Goal: Information Seeking & Learning: Understand process/instructions

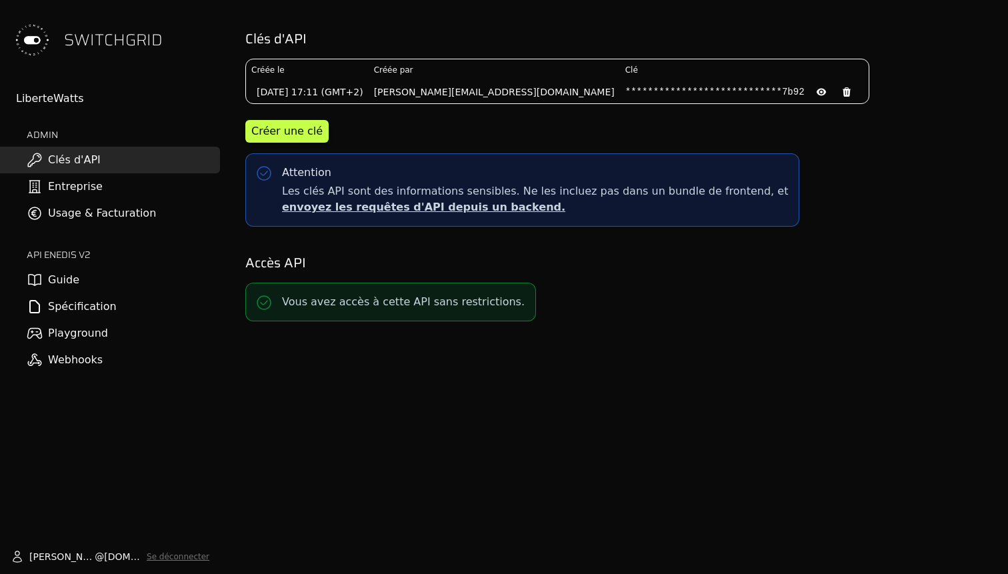
click at [65, 276] on link "Guide" at bounding box center [110, 280] width 220 height 27
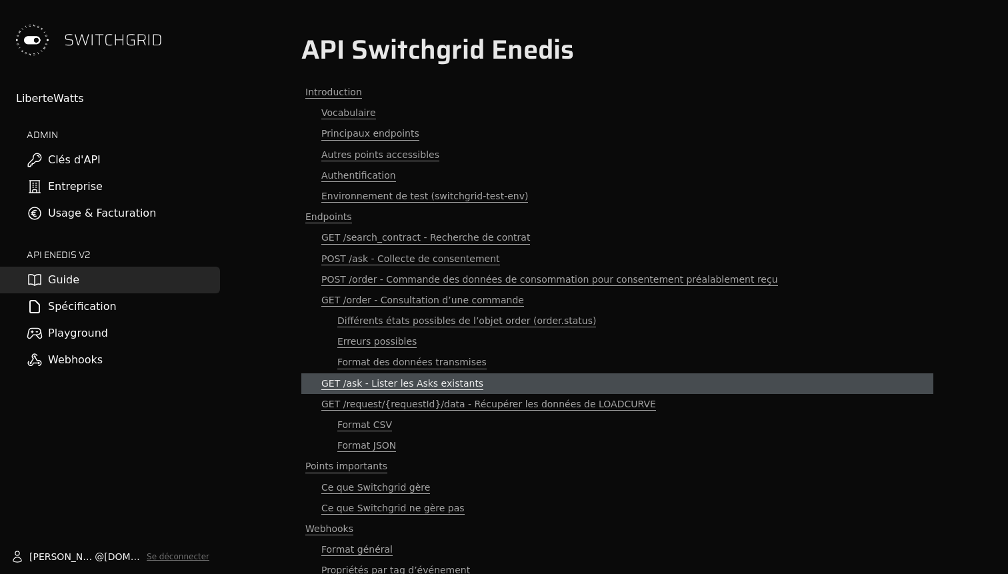
click at [397, 375] on link "GET /ask - Lister les Asks existants" at bounding box center [617, 383] width 632 height 21
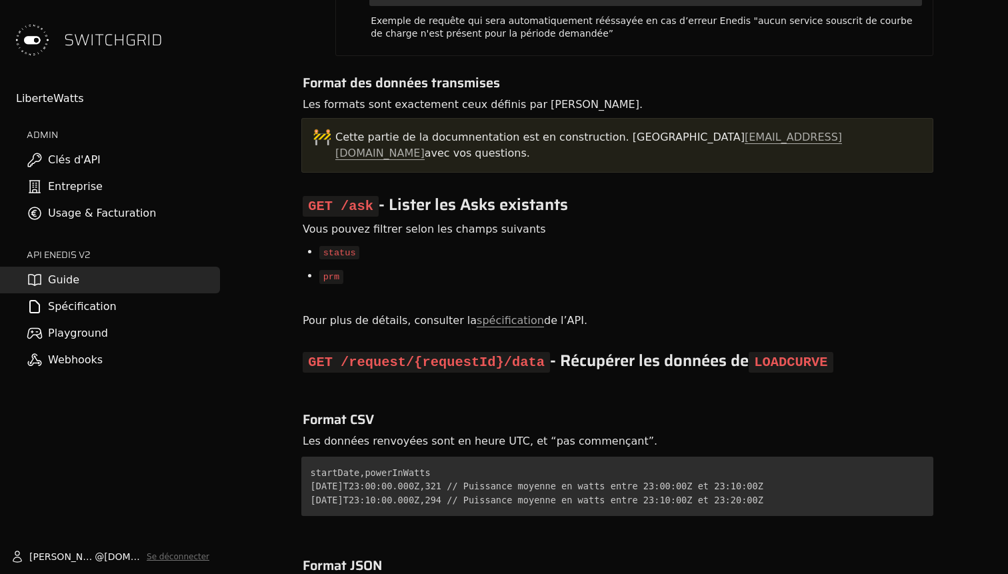
scroll to position [7882, 0]
click at [488, 313] on link "spécification" at bounding box center [510, 319] width 67 height 13
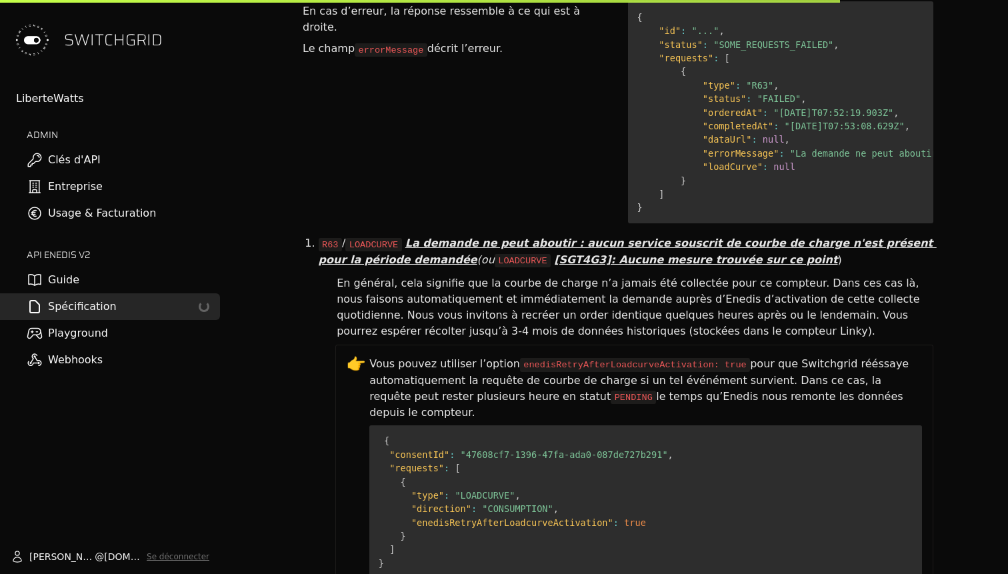
scroll to position [8456, 0]
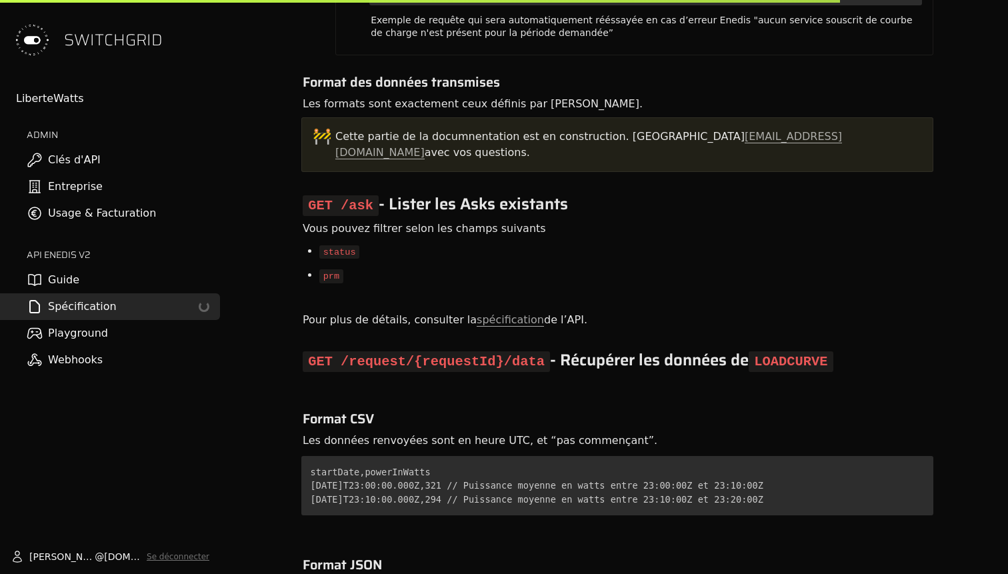
select select "**********"
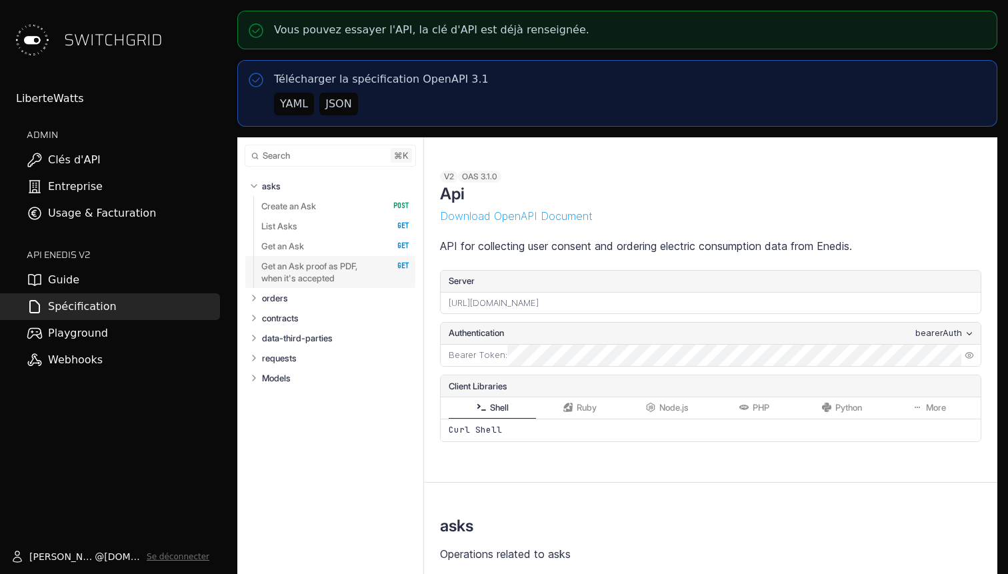
select select "**********"
click at [278, 223] on p "List Asks" at bounding box center [279, 226] width 36 height 12
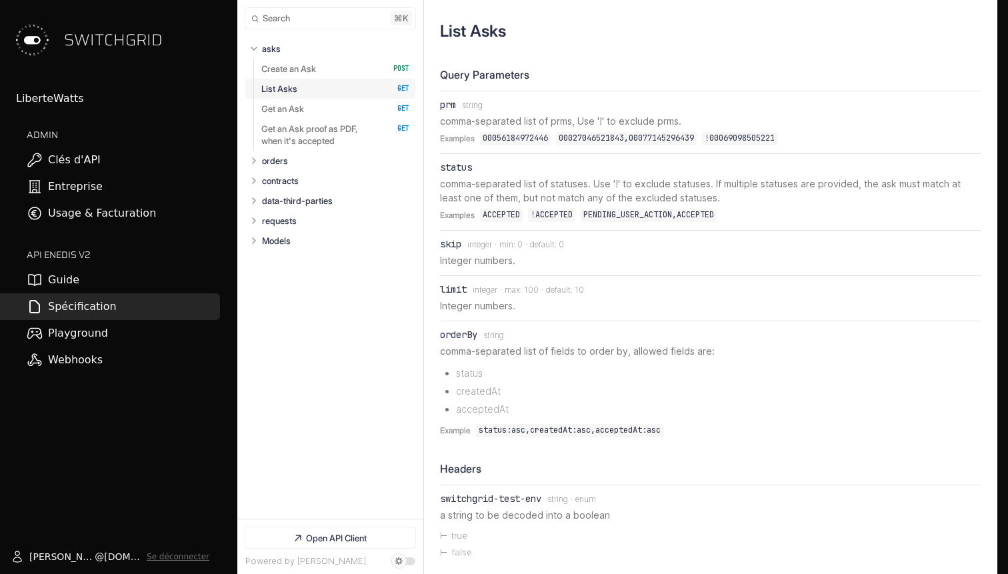
scroll to position [3095, 0]
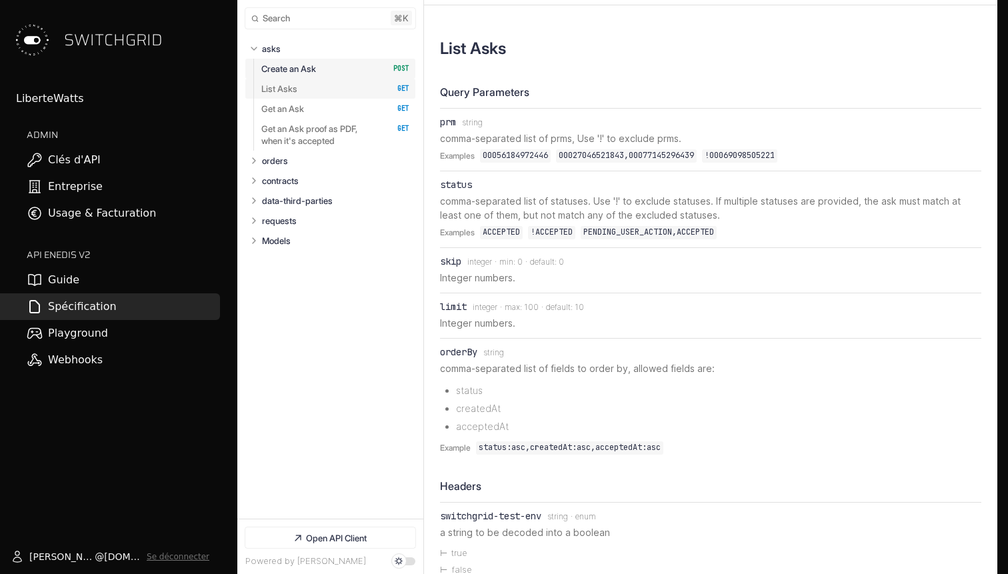
click at [299, 87] on link "List Asks   HTTP Method: GET" at bounding box center [335, 89] width 148 height 20
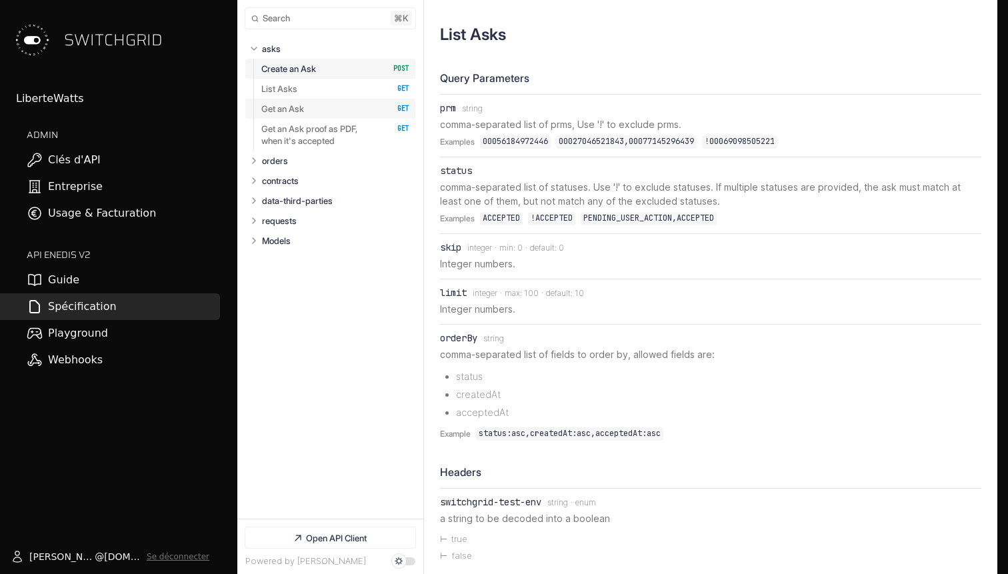
click at [313, 111] on link "Get an Ask   HTTP Method: GET" at bounding box center [335, 109] width 148 height 20
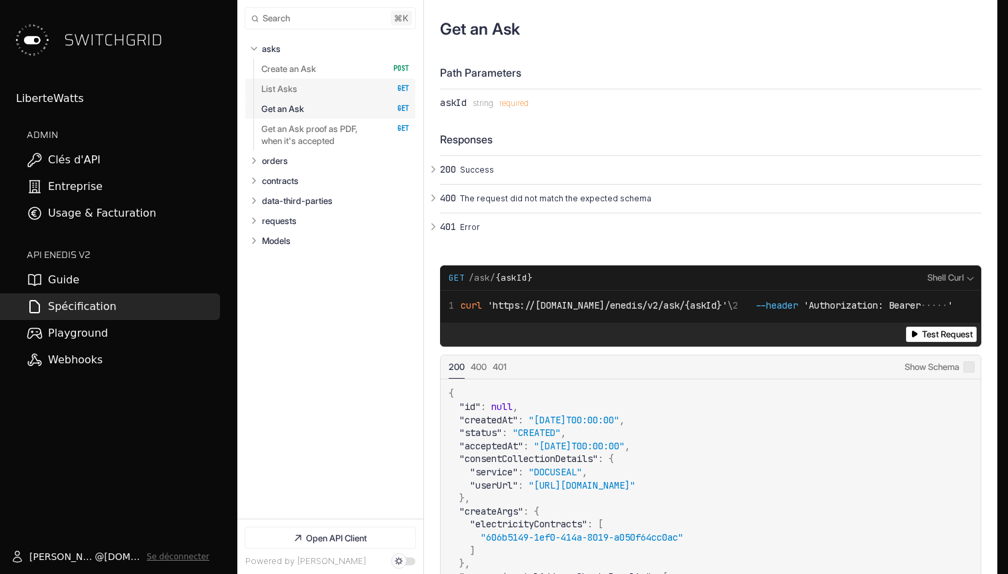
click at [315, 89] on link "List Asks   HTTP Method: GET" at bounding box center [335, 89] width 148 height 20
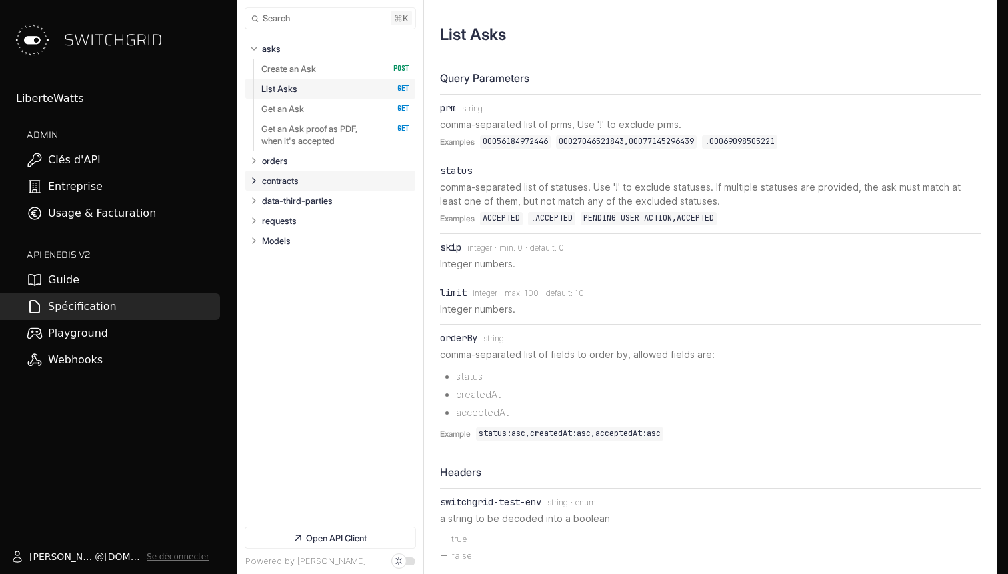
click at [247, 183] on button "Expand contracts" at bounding box center [253, 180] width 13 height 13
select select "**********"
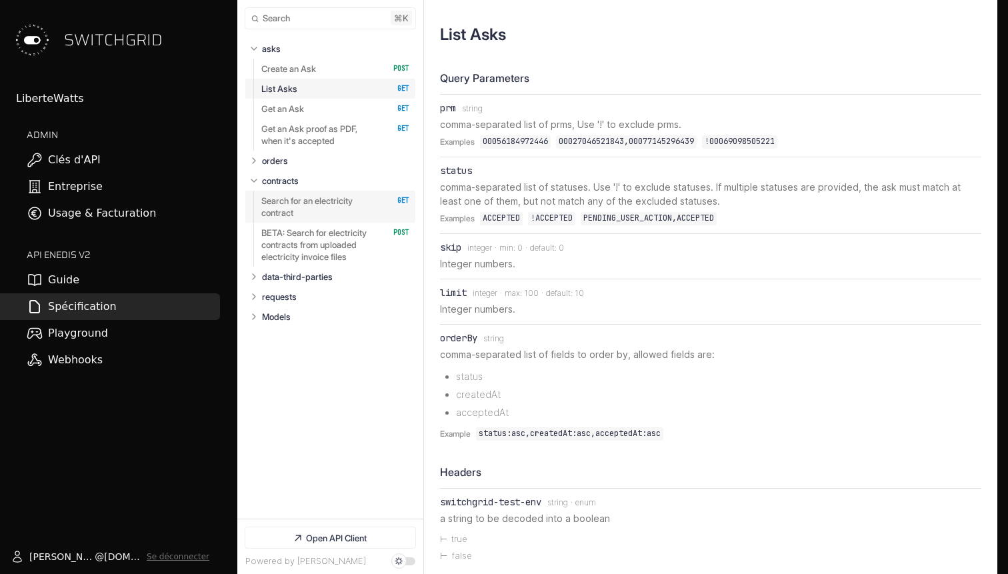
click at [269, 202] on p "Search for an electricity contract" at bounding box center [320, 207] width 118 height 24
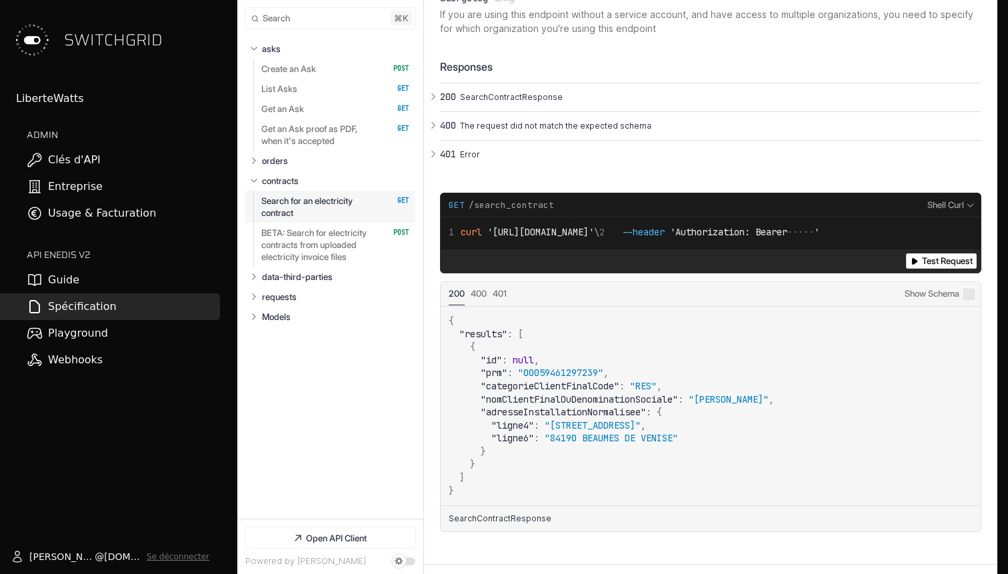
scroll to position [6071, 0]
